Goal: Navigation & Orientation: Find specific page/section

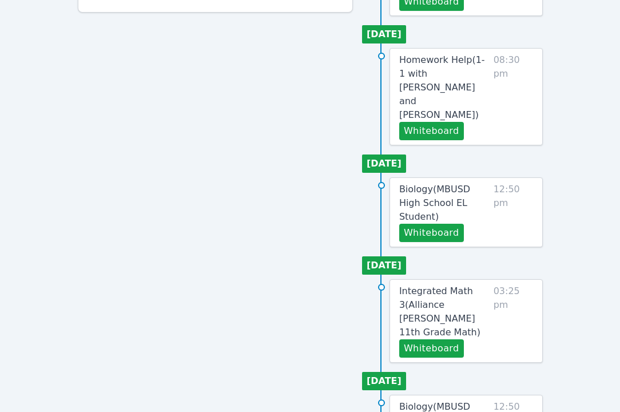
scroll to position [607, 0]
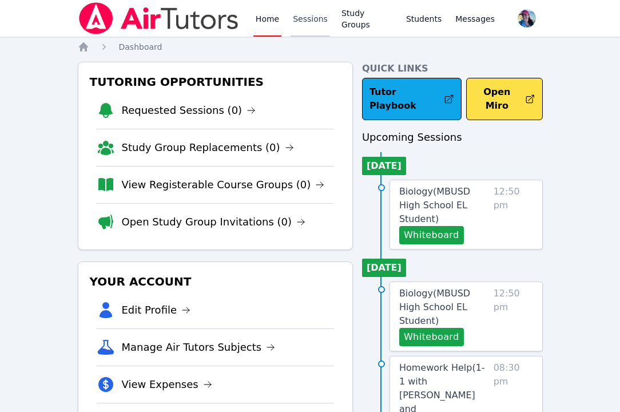
click at [301, 17] on link "Sessions" at bounding box center [310, 18] width 39 height 37
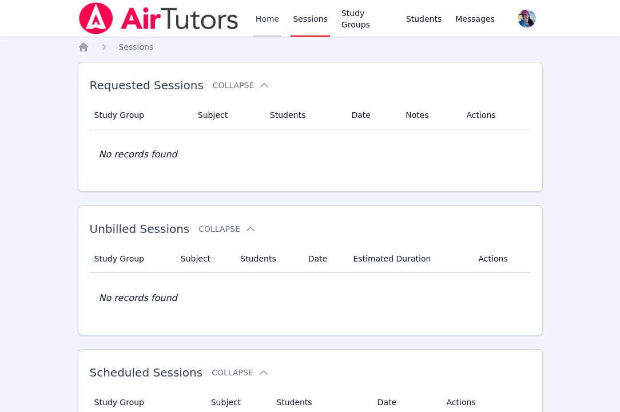
click at [259, 27] on link "Home" at bounding box center [267, 18] width 28 height 37
